Goal: Transaction & Acquisition: Purchase product/service

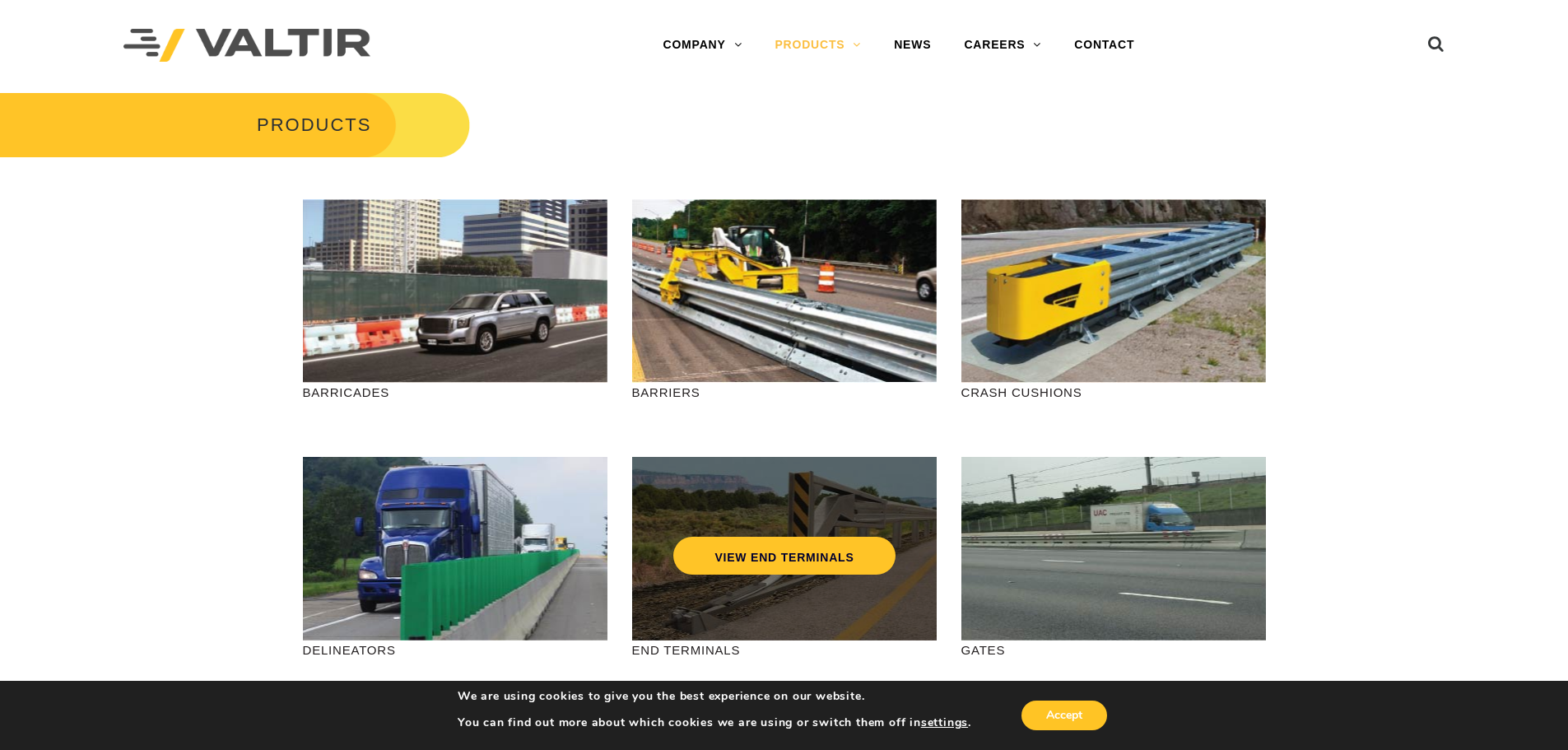
scroll to position [83, 0]
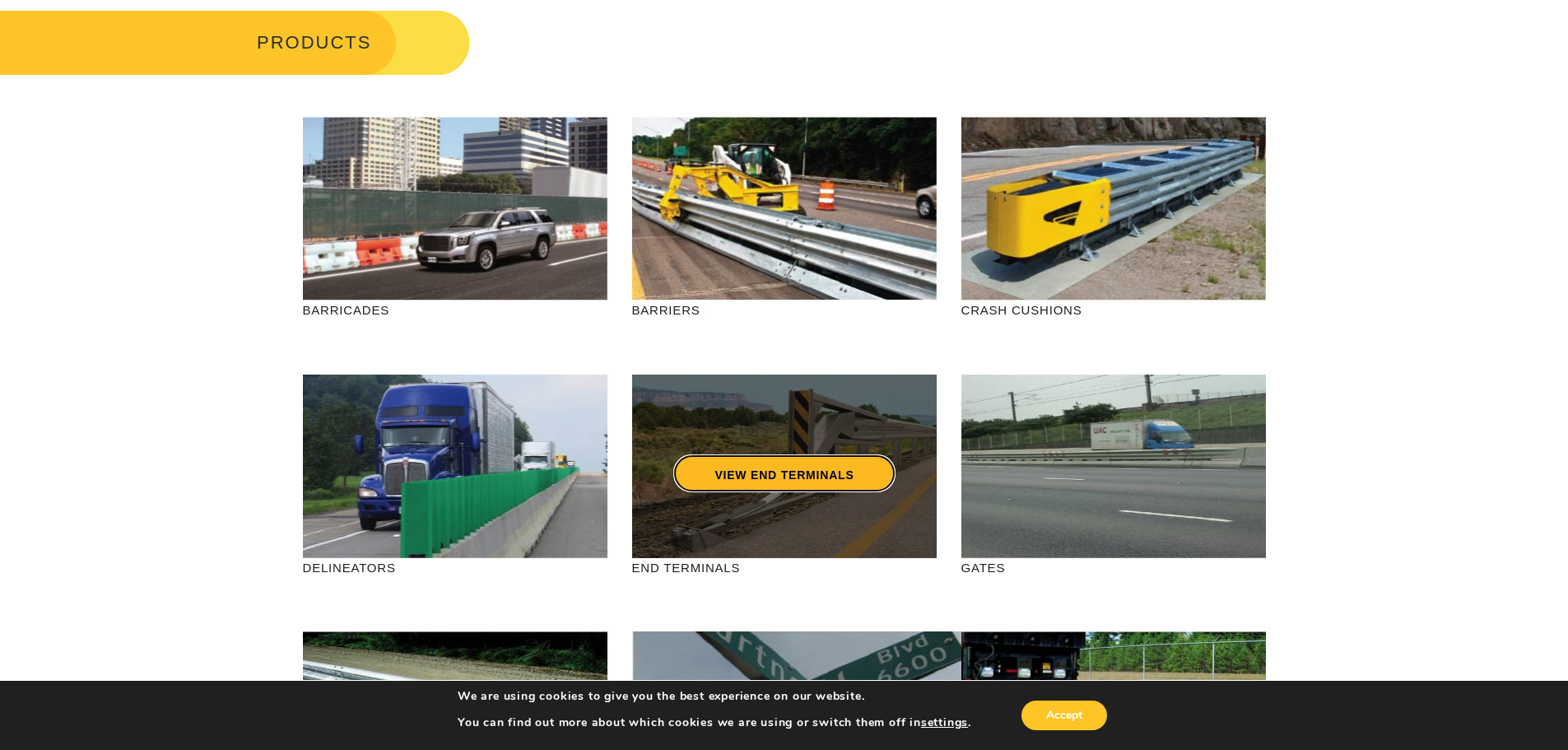
click at [767, 456] on link "VIEW END TERMINALS" at bounding box center [783, 472] width 221 height 38
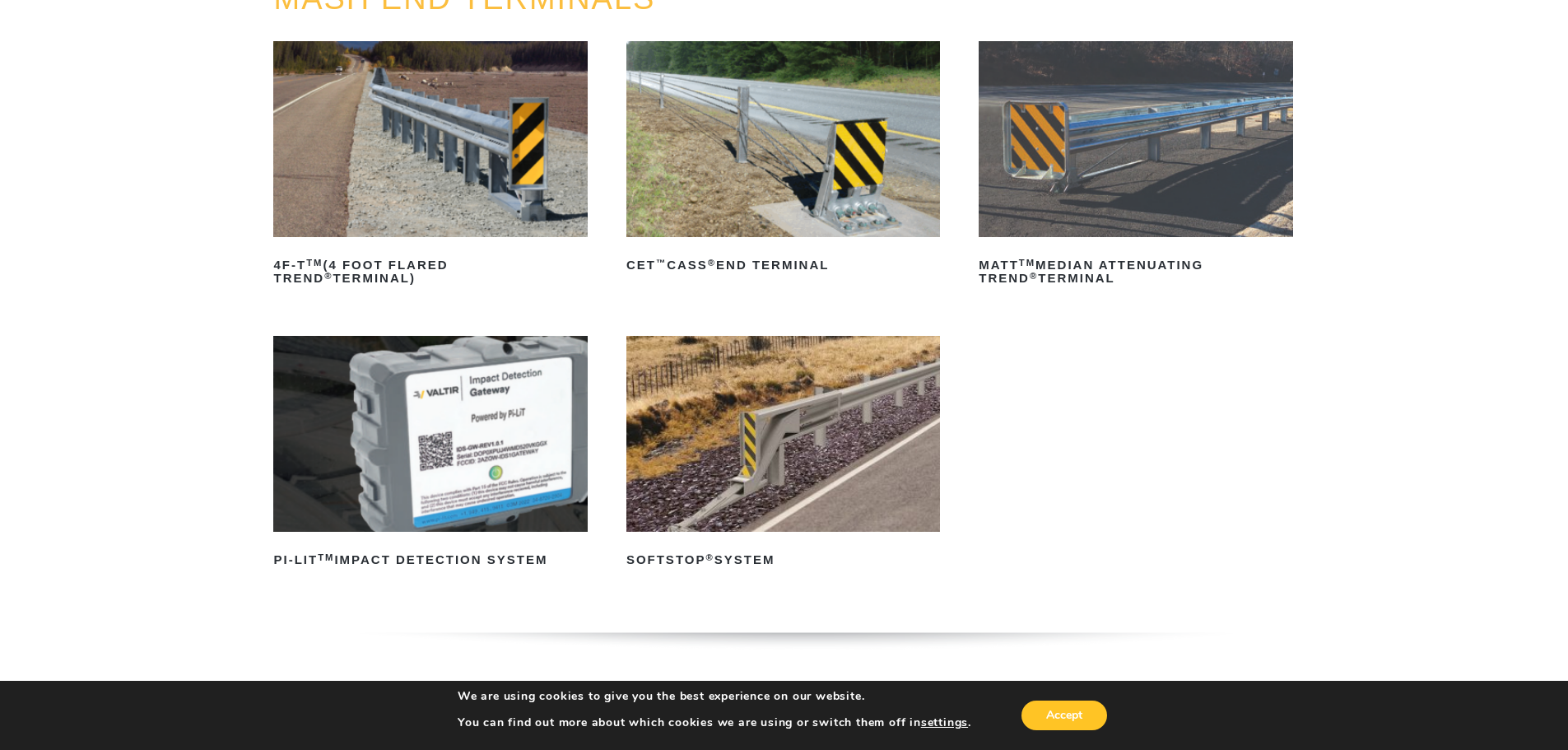
scroll to position [247, 0]
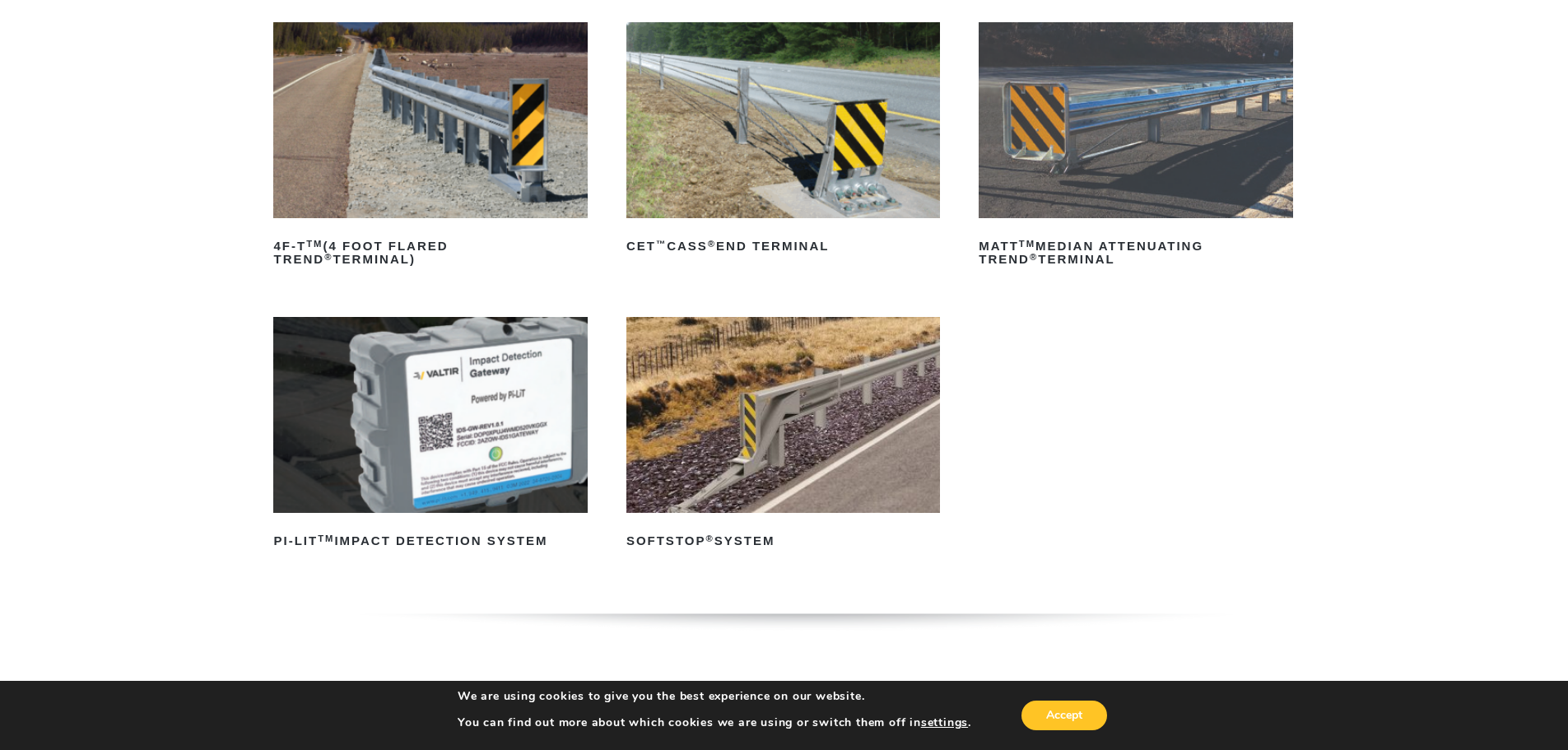
click at [783, 403] on img at bounding box center [783, 415] width 314 height 196
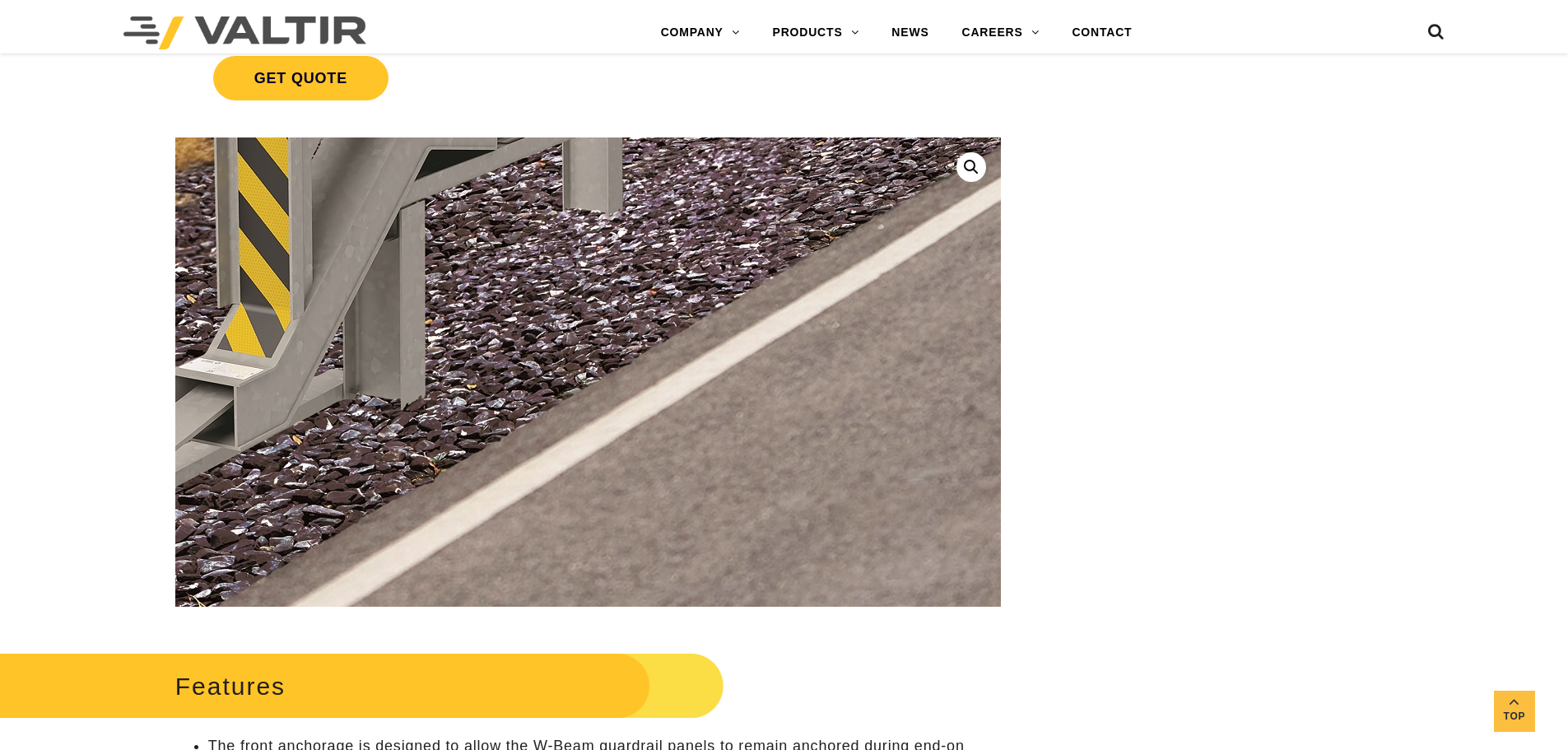
scroll to position [412, 0]
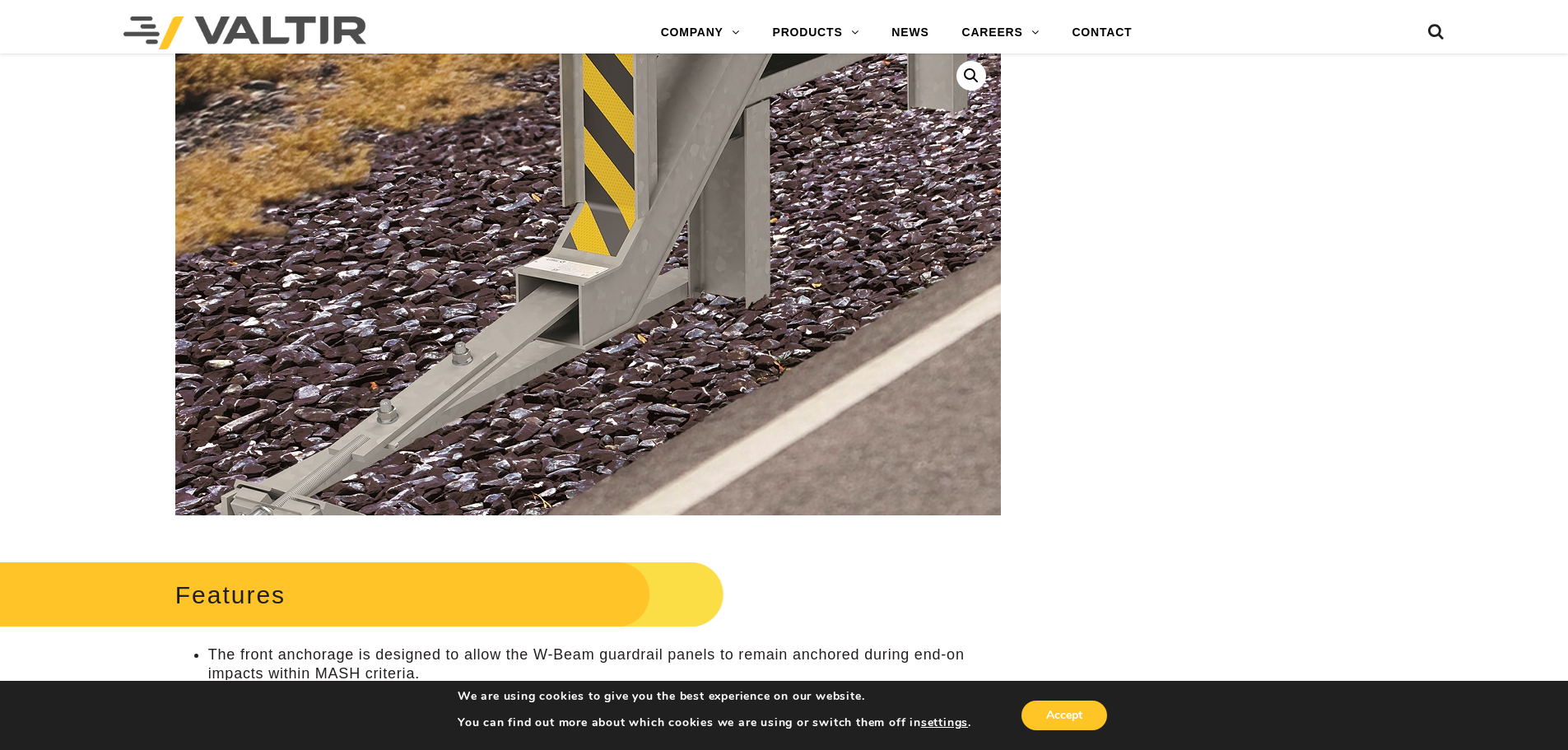
click at [410, 417] on img at bounding box center [764, 54] width 1646 height 1244
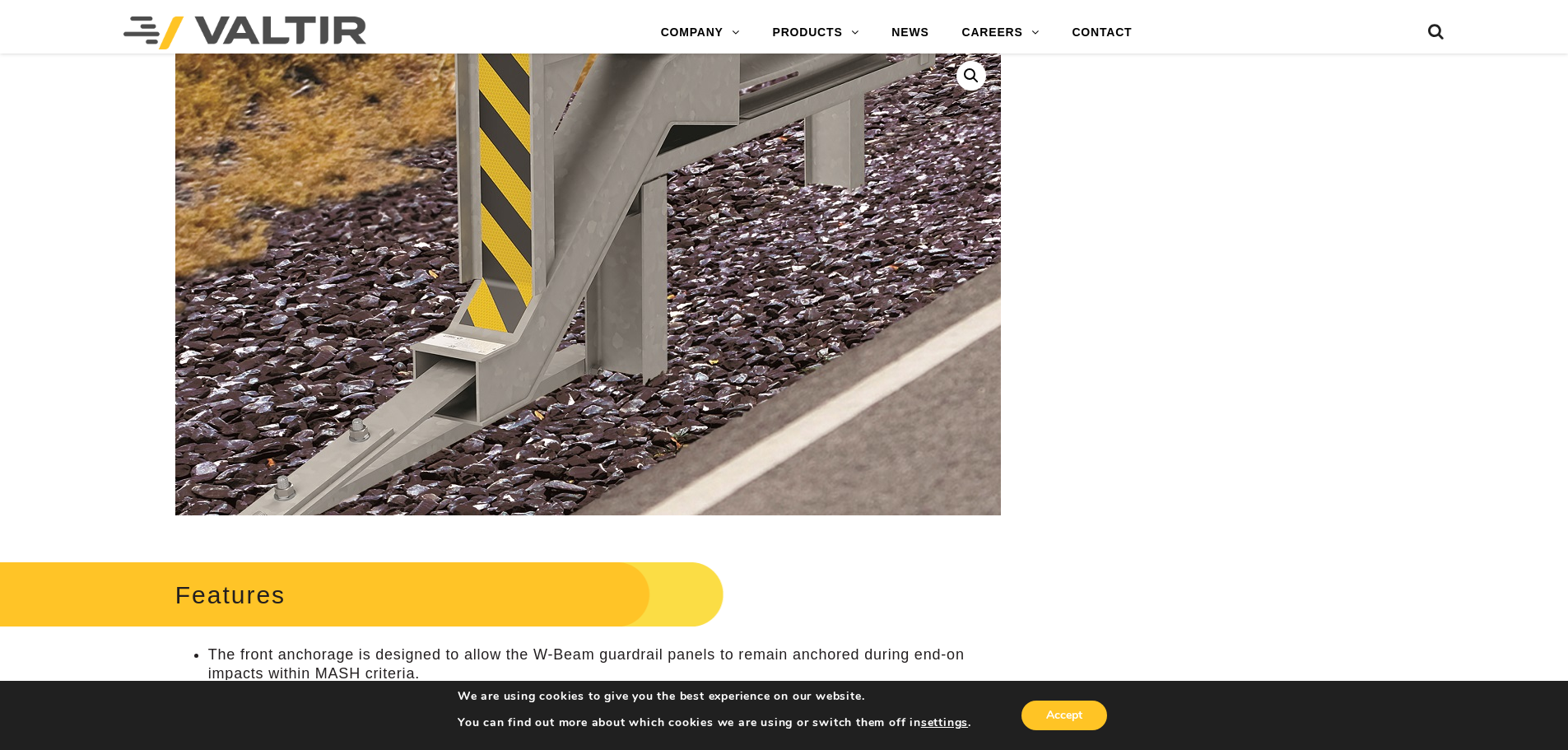
click at [515, 369] on img at bounding box center [661, 130] width 1646 height 1244
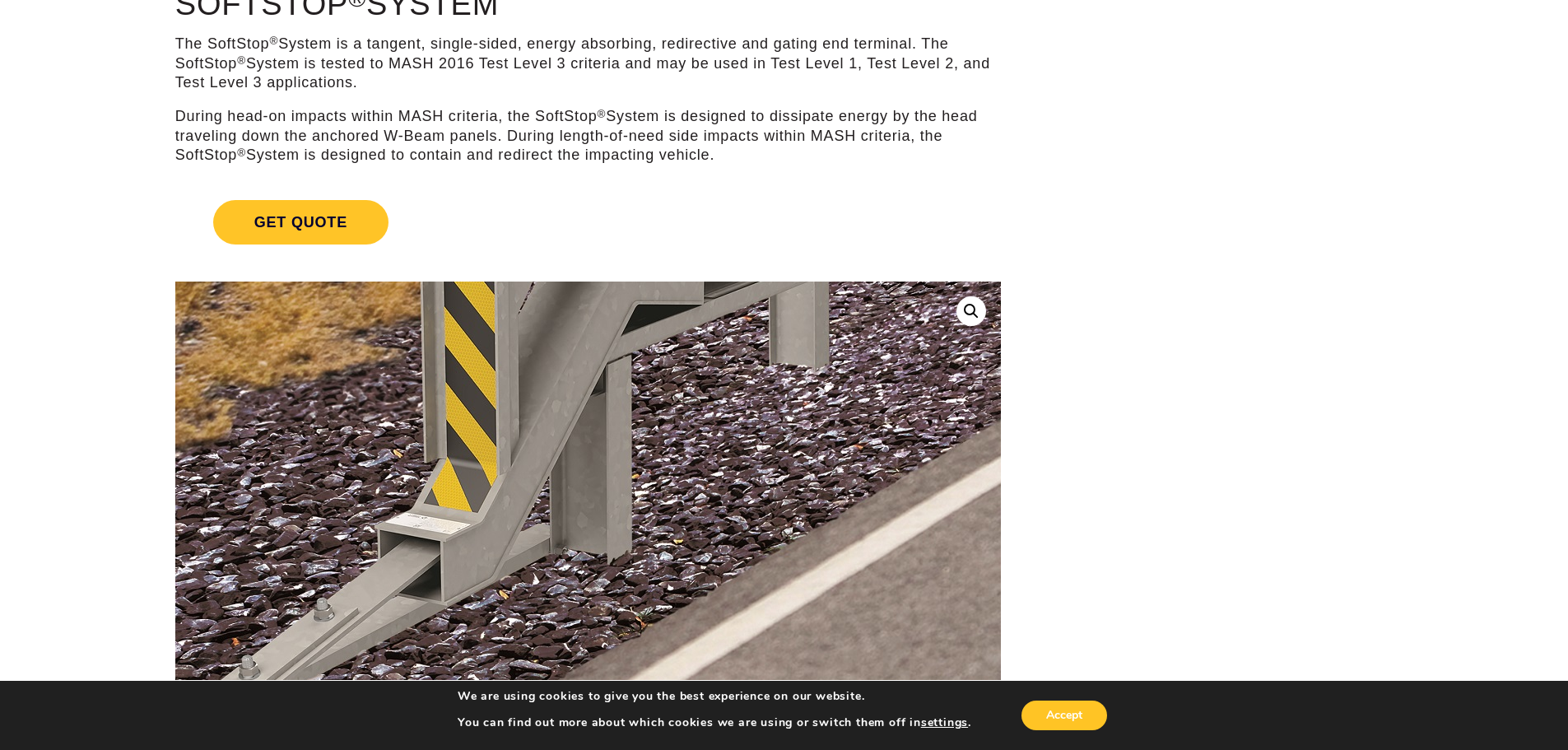
scroll to position [164, 0]
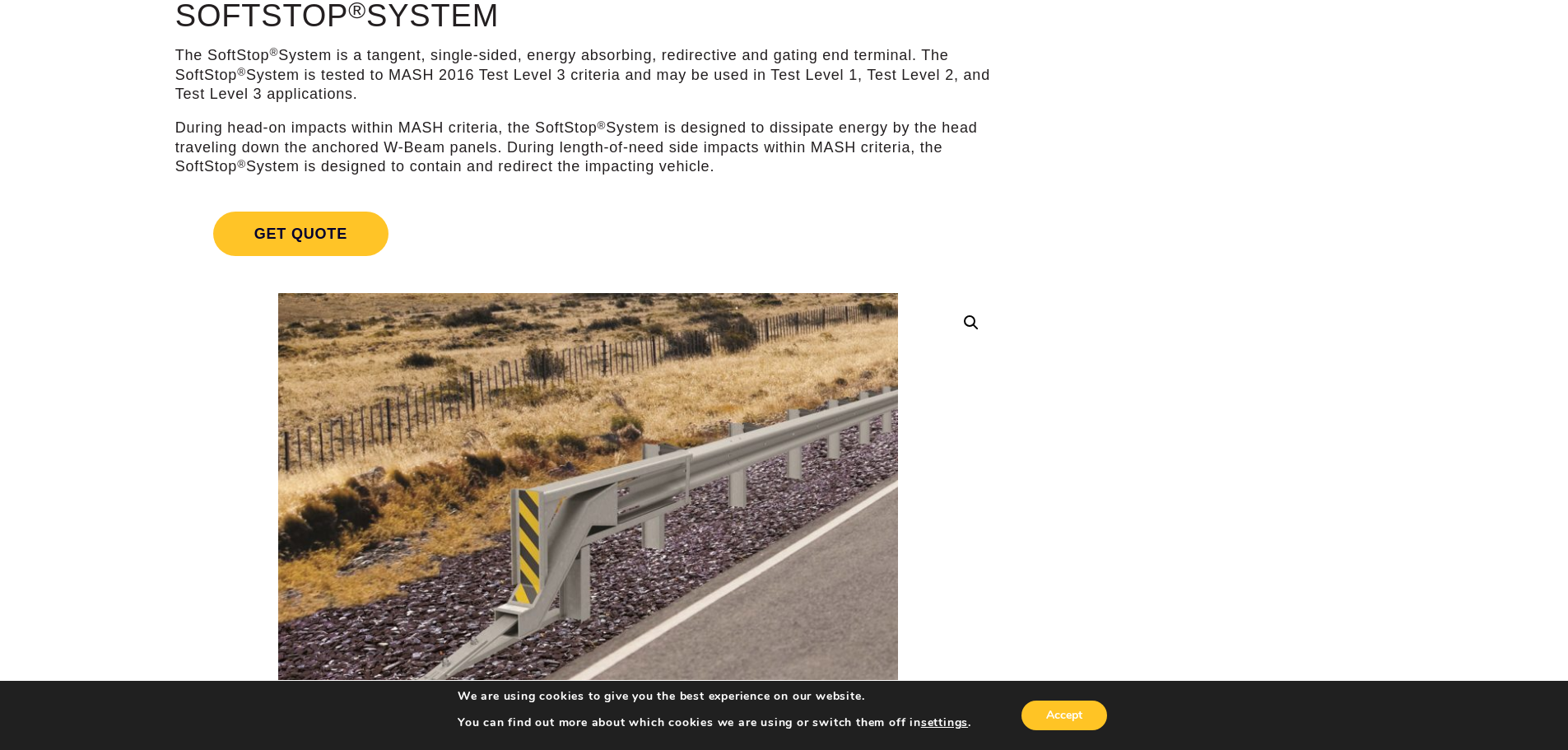
drag, startPoint x: 1145, startPoint y: 458, endPoint x: 1198, endPoint y: 458, distance: 53.0
